Goal: Information Seeking & Learning: Learn about a topic

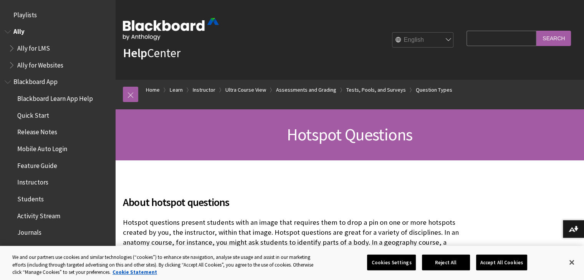
drag, startPoint x: 38, startPoint y: 46, endPoint x: 269, endPoint y: 162, distance: 257.8
click at [429, 91] on link "Question Types" at bounding box center [434, 90] width 36 height 10
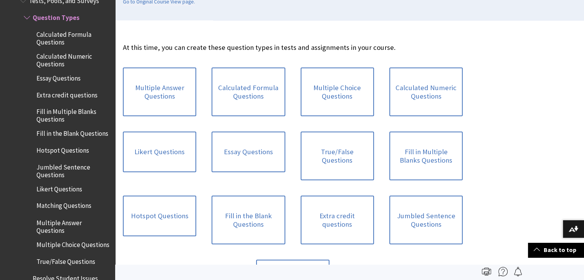
scroll to position [192, 0]
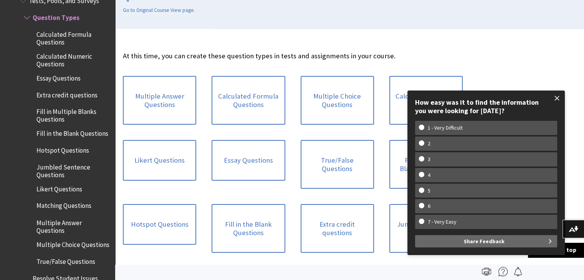
click at [557, 98] on span at bounding box center [557, 98] width 16 height 16
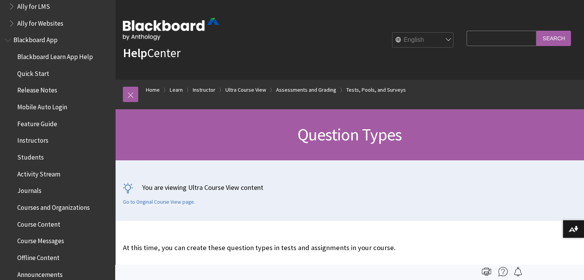
scroll to position [0, 0]
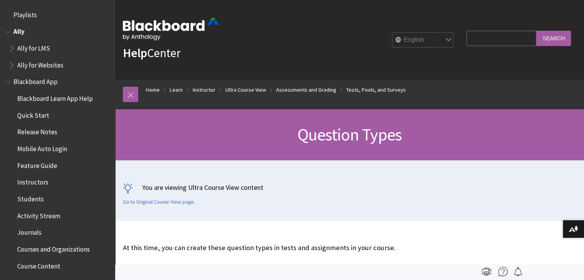
click at [10, 30] on span "Book outline for Anthology Ally Help" at bounding box center [9, 30] width 8 height 10
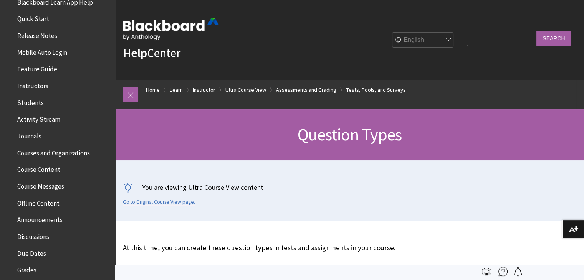
scroll to position [77, 0]
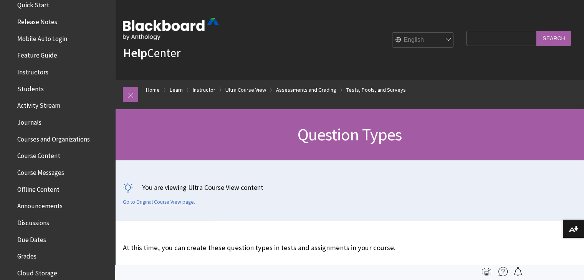
click at [46, 139] on span "Courses and Organizations" at bounding box center [53, 138] width 73 height 10
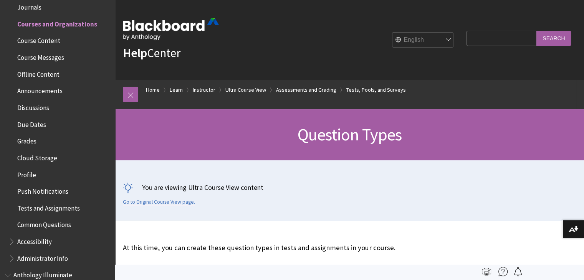
scroll to position [223, 0]
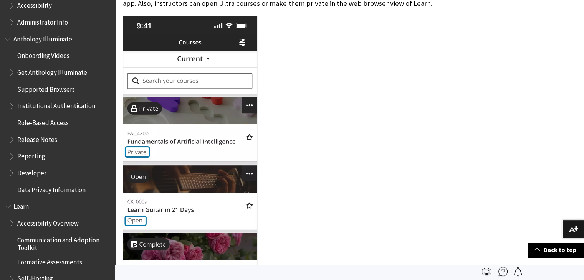
scroll to position [729, 0]
